Goal: Information Seeking & Learning: Understand process/instructions

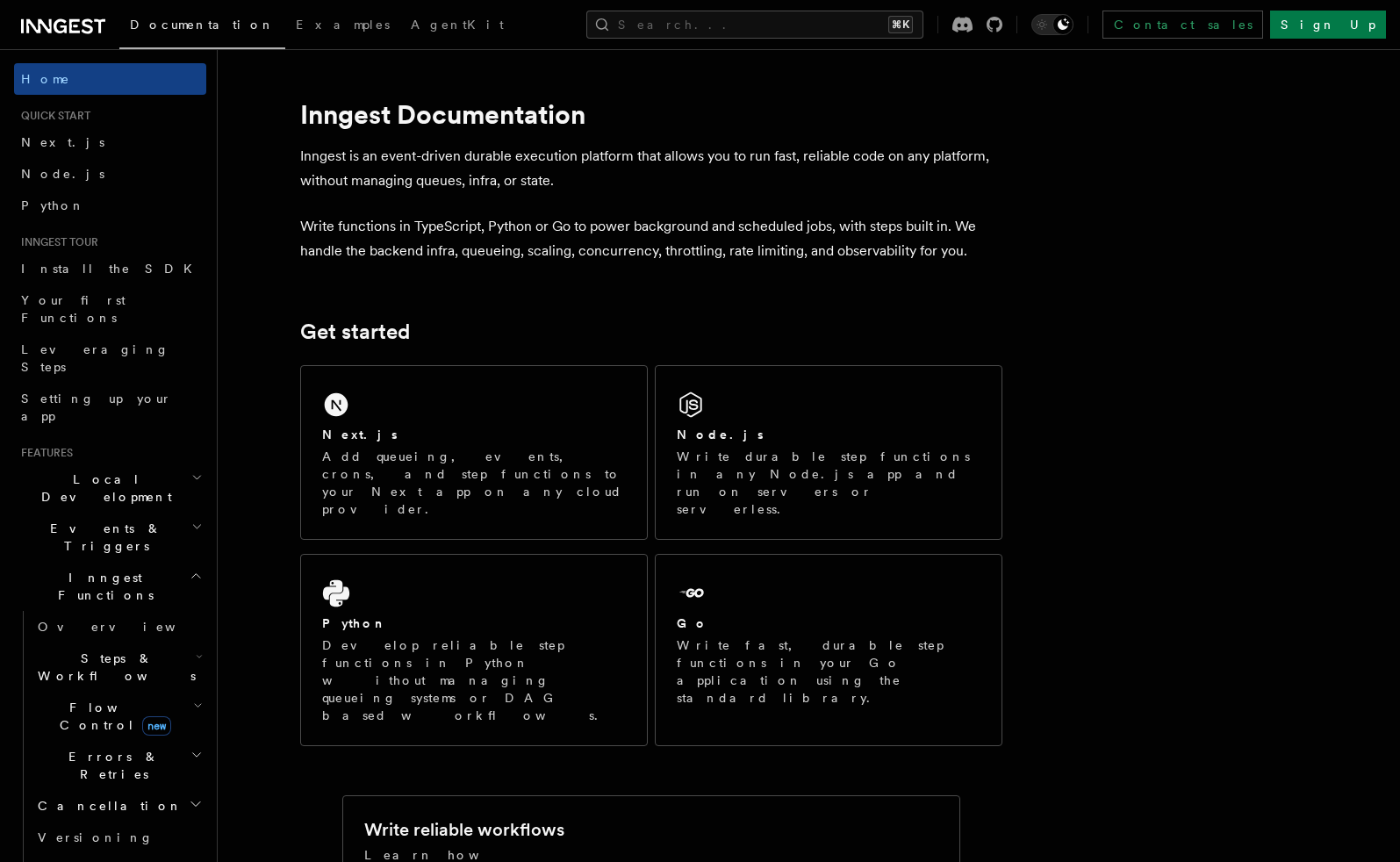
click at [354, 120] on h1 "Inngest Documentation" at bounding box center [652, 114] width 702 height 31
click at [356, 120] on h1 "Inngest Documentation" at bounding box center [652, 114] width 702 height 31
copy h1 "Inngest"
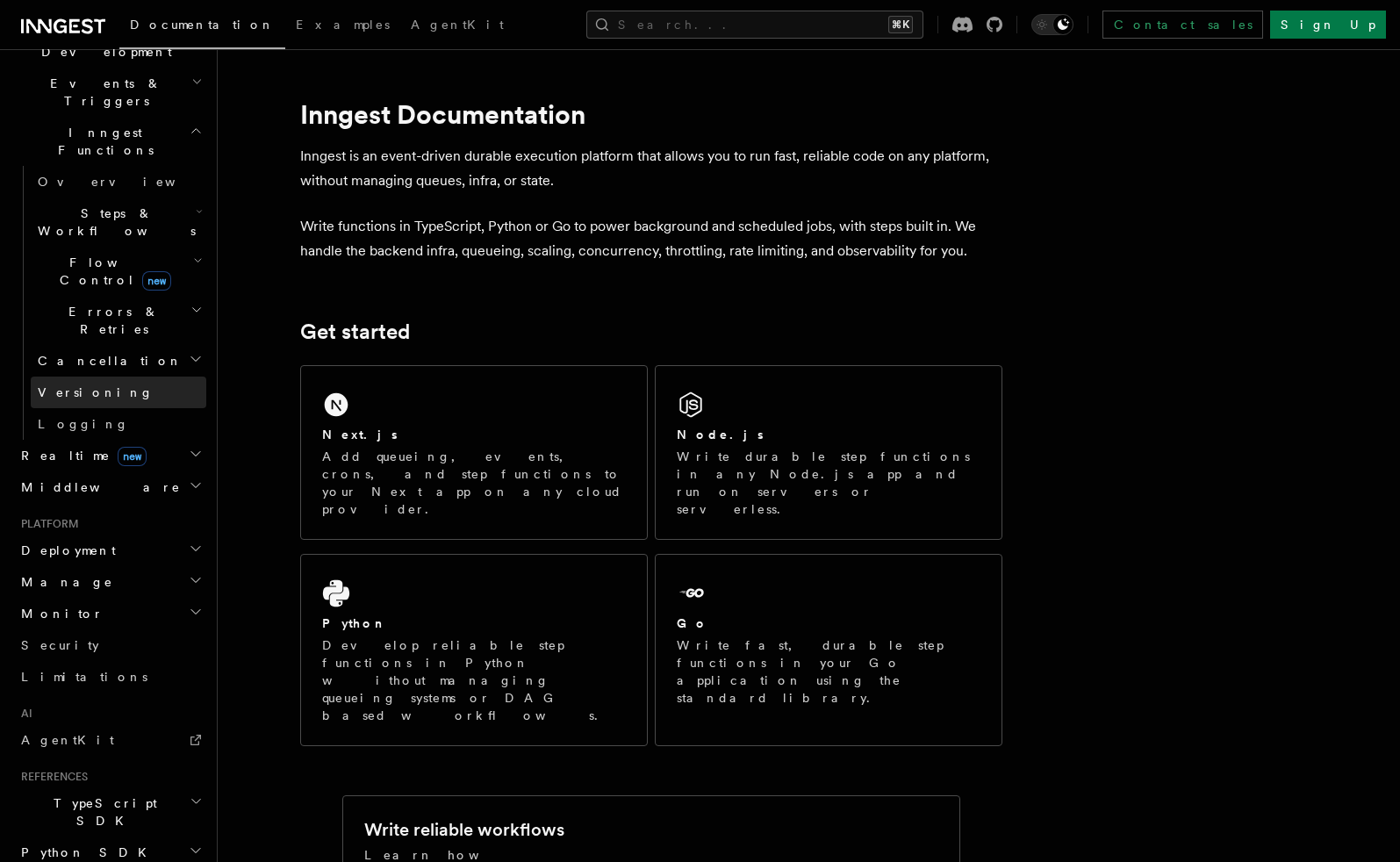
scroll to position [542, 0]
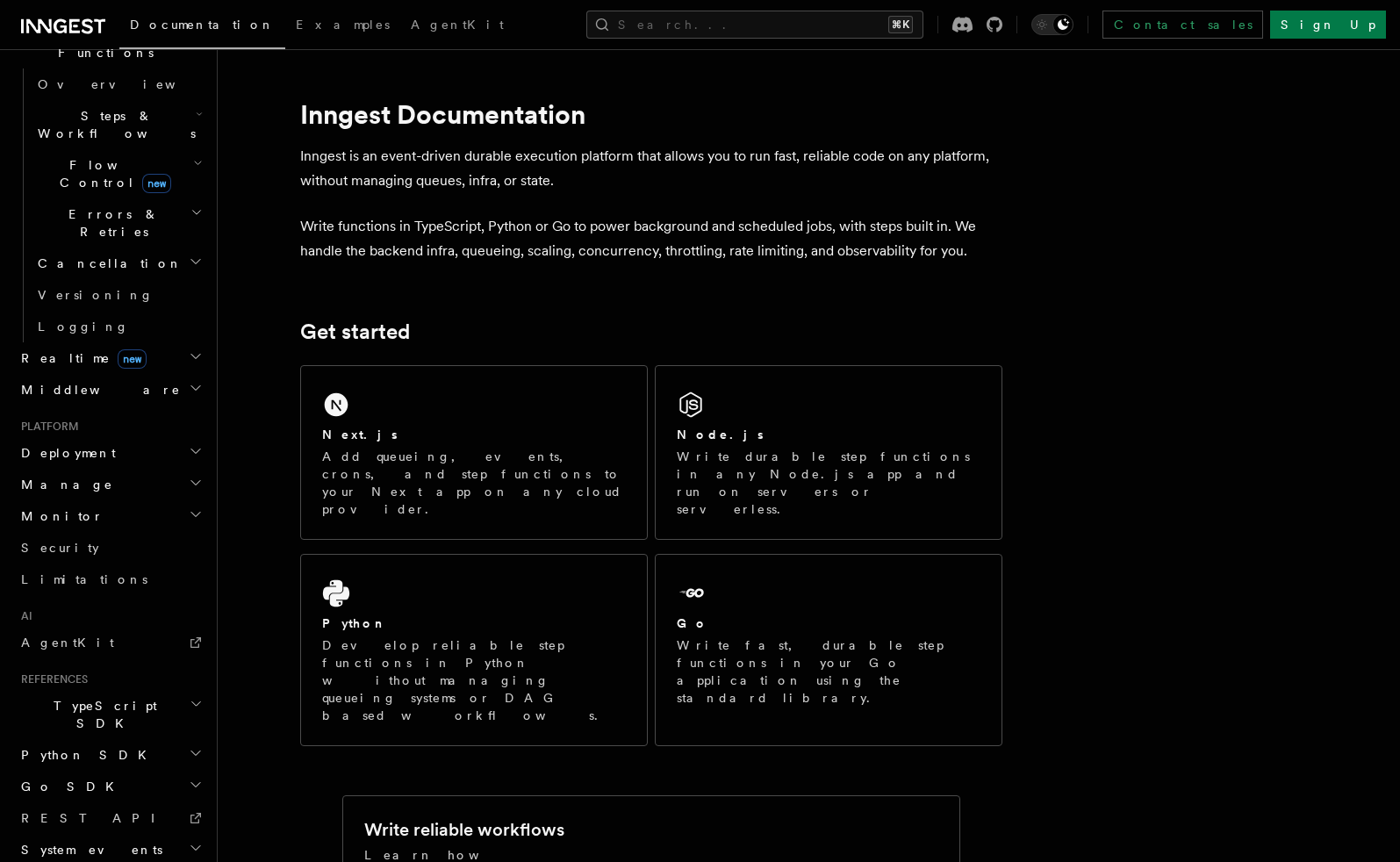
click at [92, 739] on h2 "Python SDK" at bounding box center [110, 755] width 193 height 31
click at [100, 779] on span "Introduction" at bounding box center [100, 785] width 126 height 14
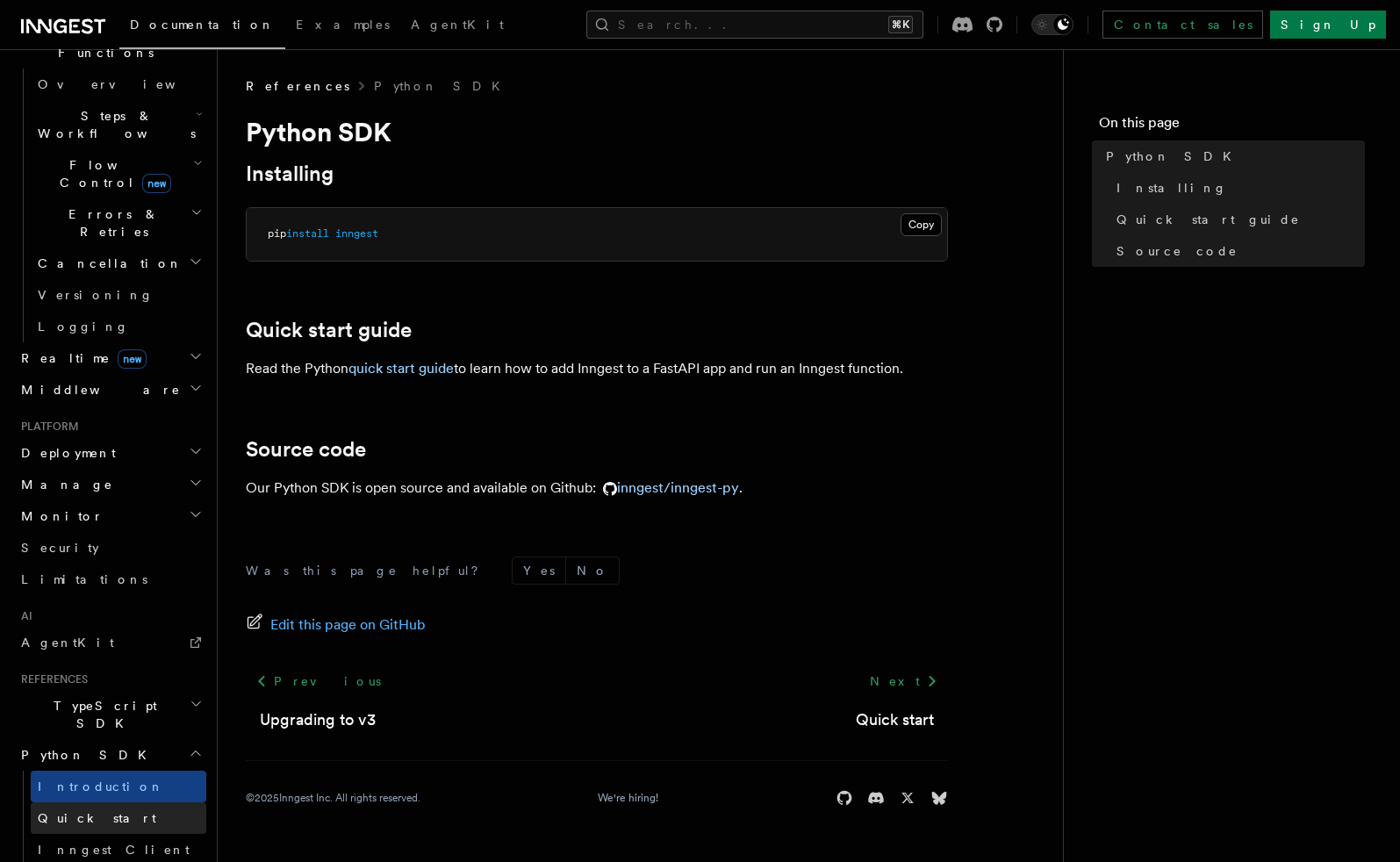
click at [139, 802] on link "Quick start" at bounding box center [118, 818] width 175 height 31
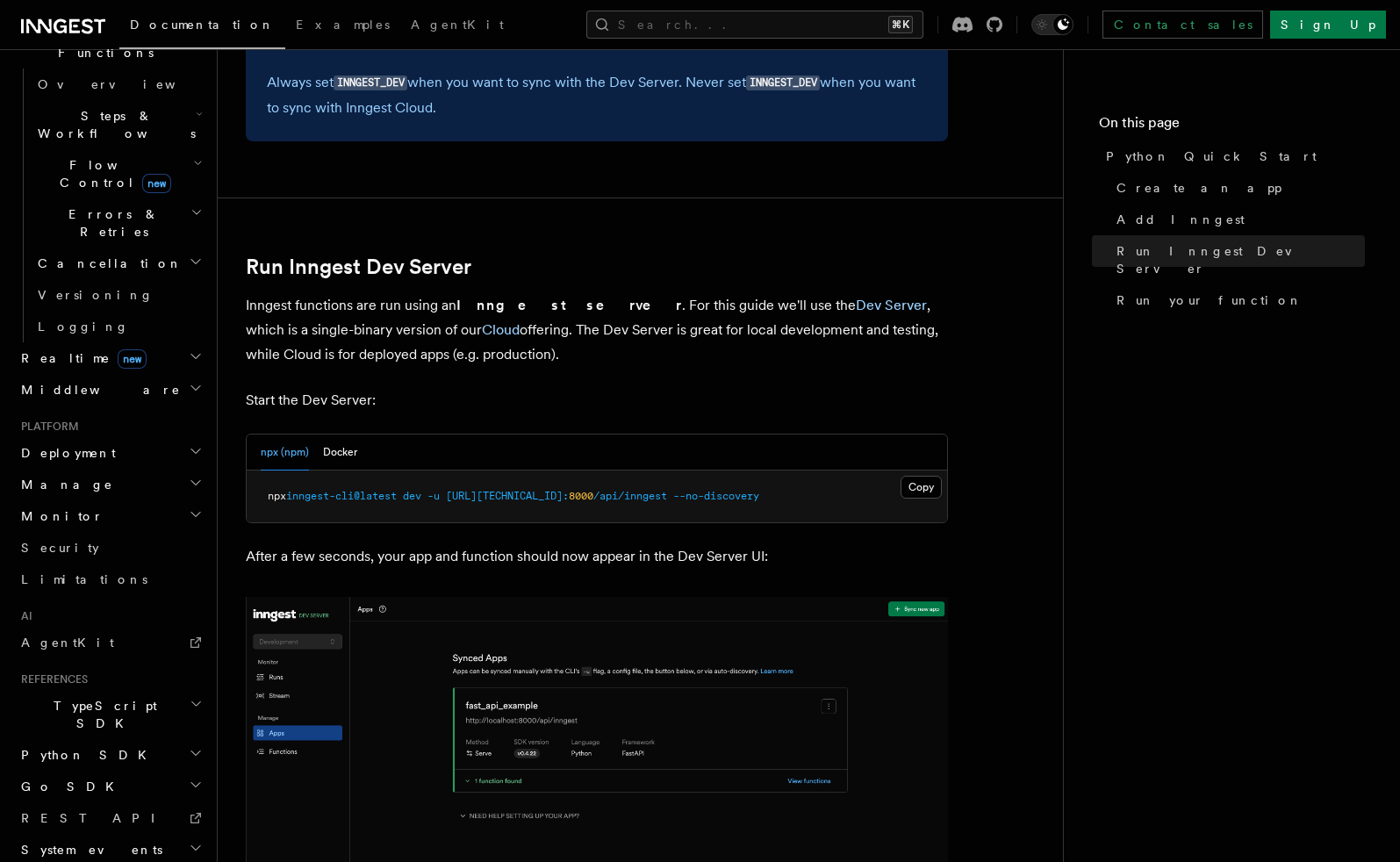
scroll to position [1811, 0]
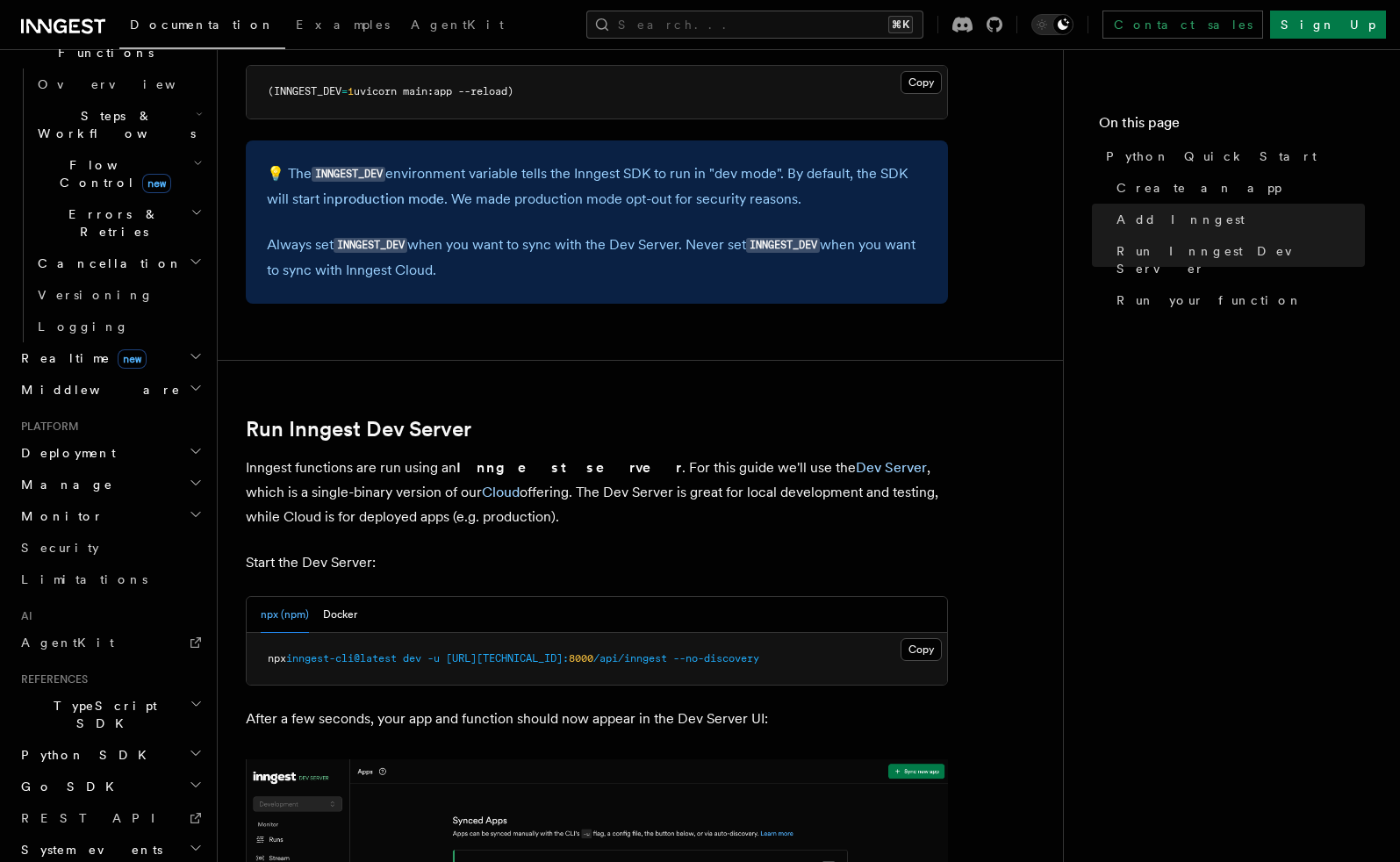
click at [924, 427] on h2 "Run Inngest Dev Server" at bounding box center [597, 429] width 702 height 25
